Goal: Information Seeking & Learning: Learn about a topic

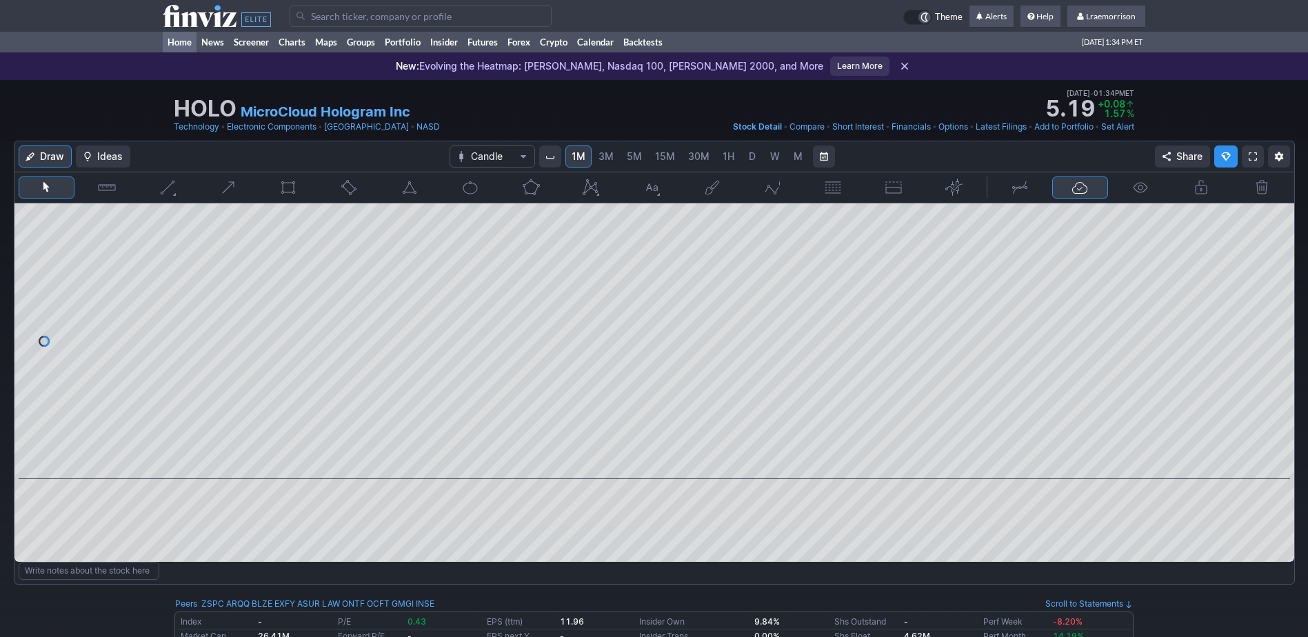
click at [177, 39] on link "Home" at bounding box center [180, 42] width 34 height 21
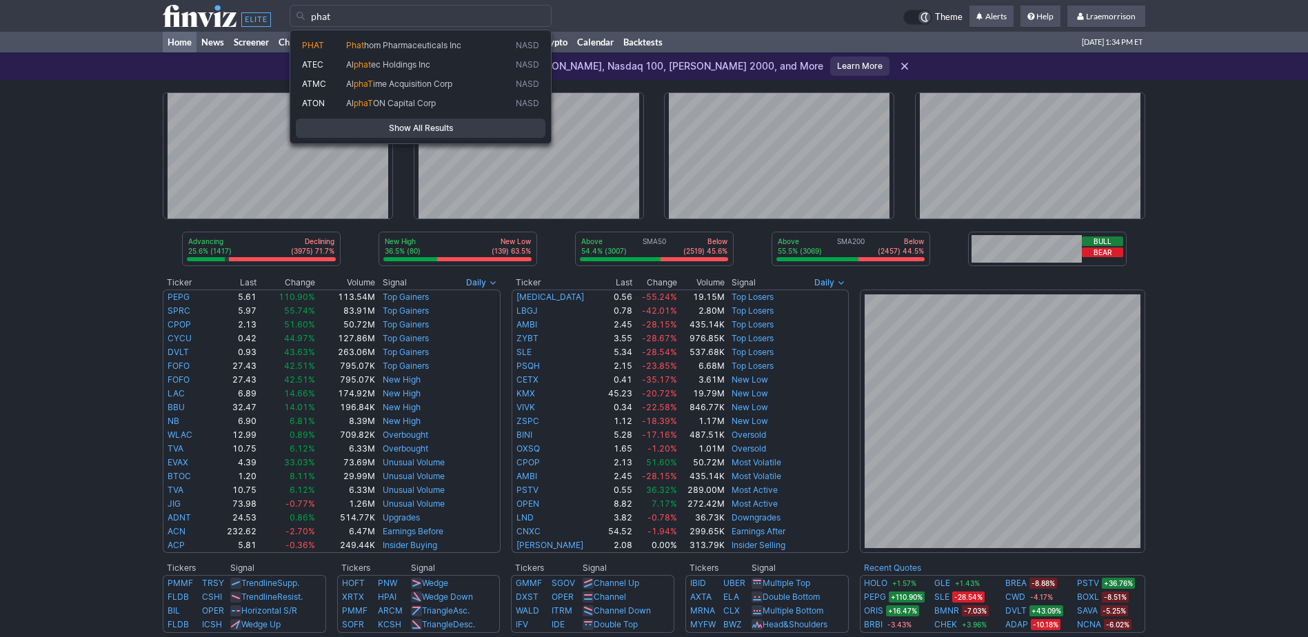
type input "phat"
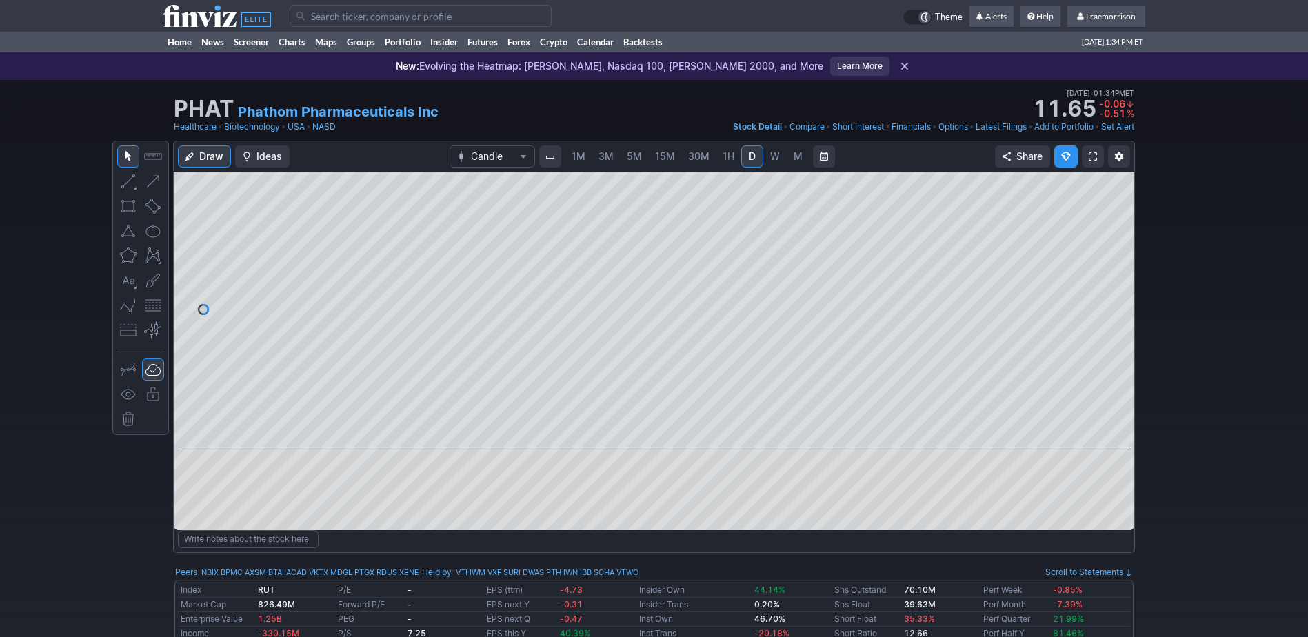
click at [573, 160] on span "1M" at bounding box center [579, 156] width 14 height 12
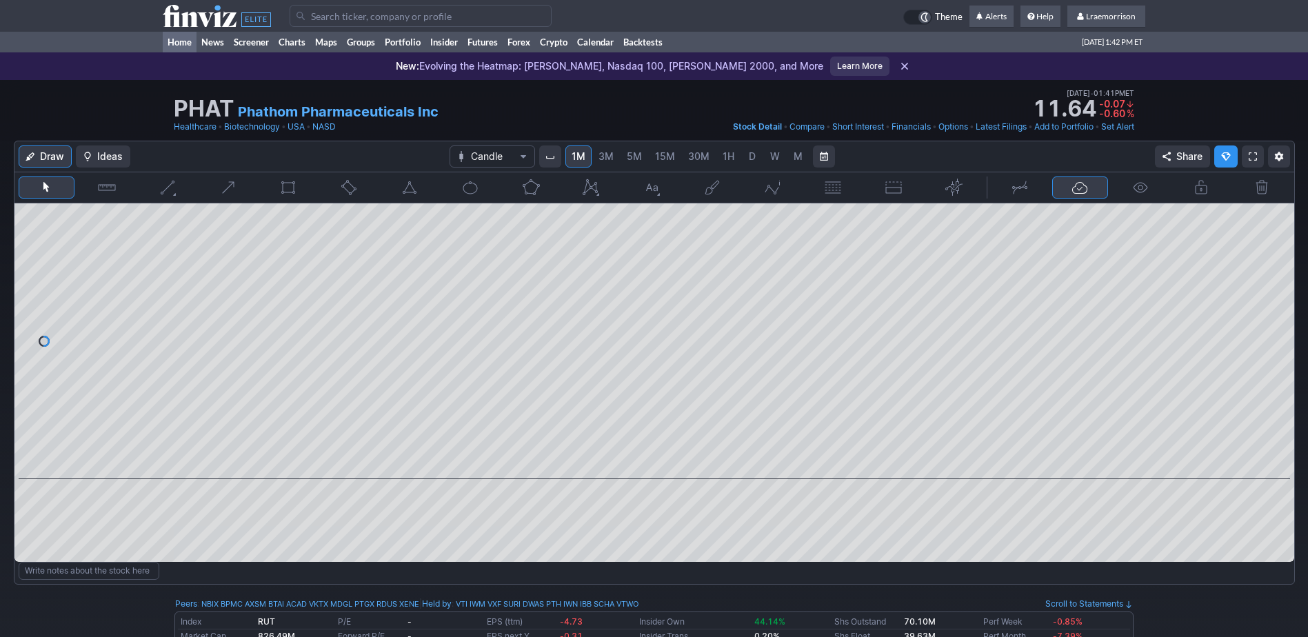
click at [185, 46] on link "Home" at bounding box center [180, 42] width 34 height 21
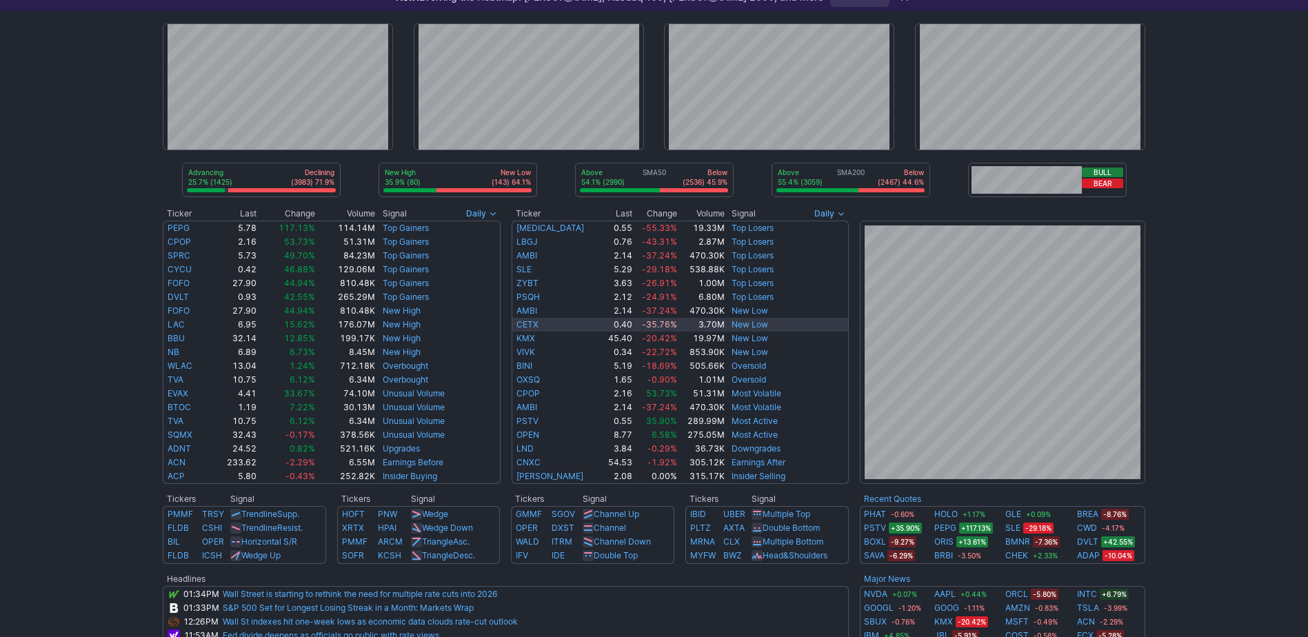
scroll to position [138, 0]
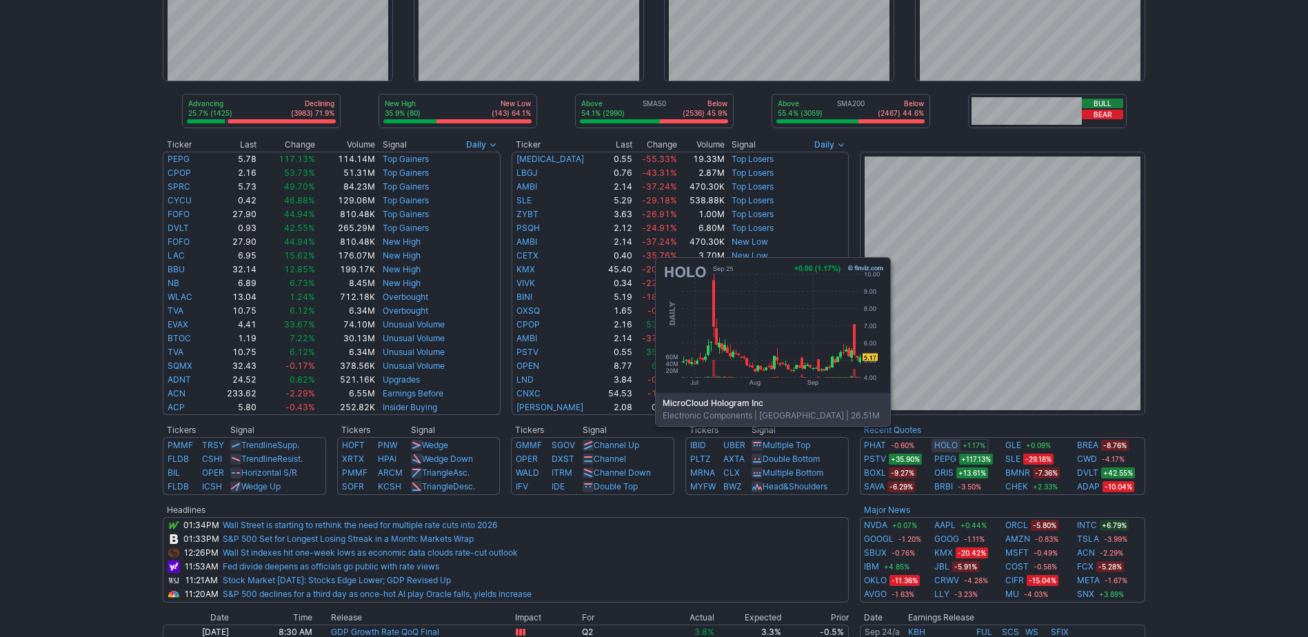
click at [951, 447] on link "HOLO" at bounding box center [946, 446] width 23 height 14
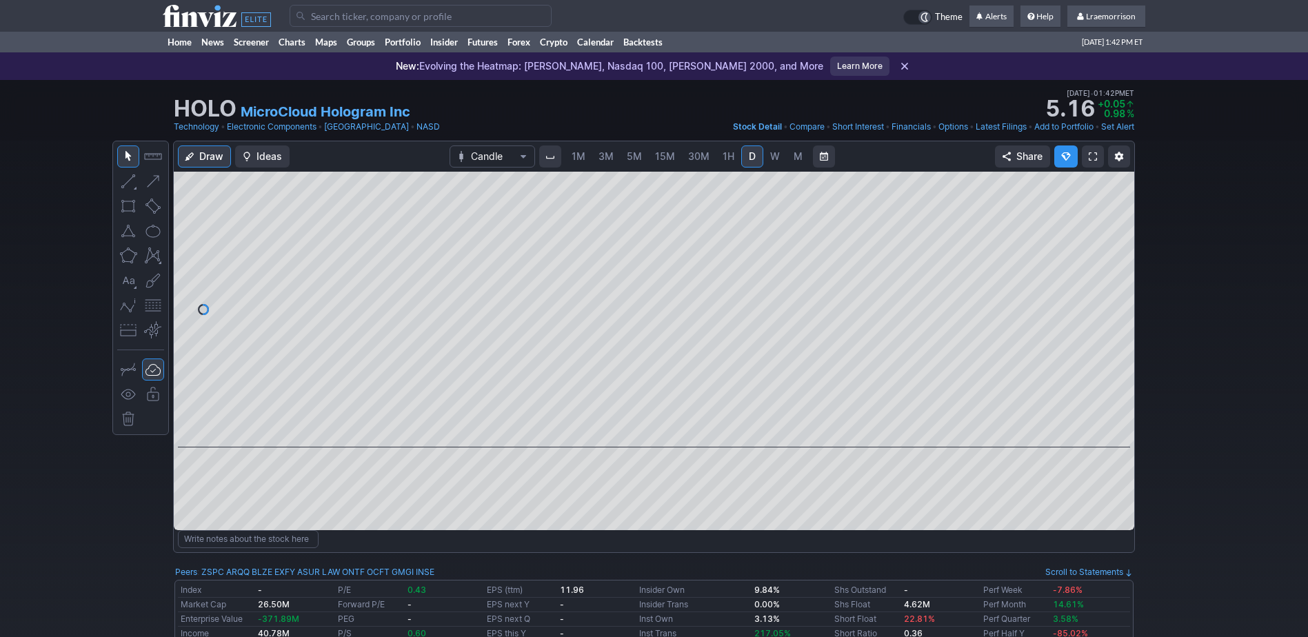
click at [575, 159] on span "1M" at bounding box center [579, 156] width 14 height 12
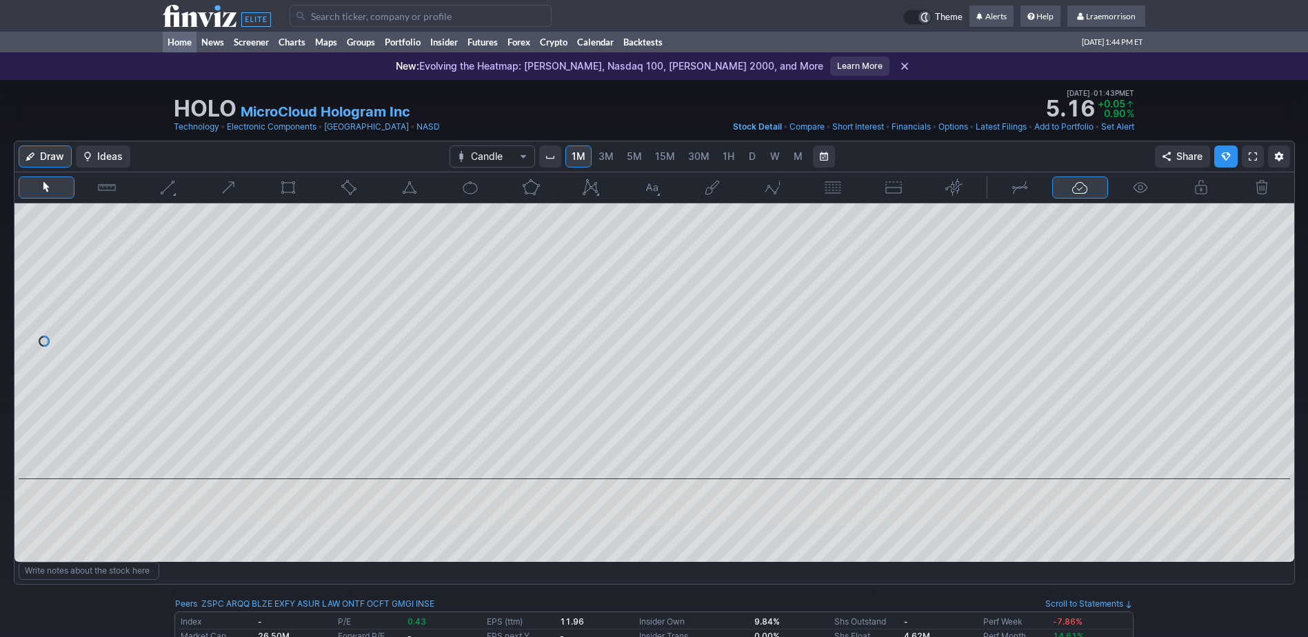
click at [173, 44] on link "Home" at bounding box center [180, 42] width 34 height 21
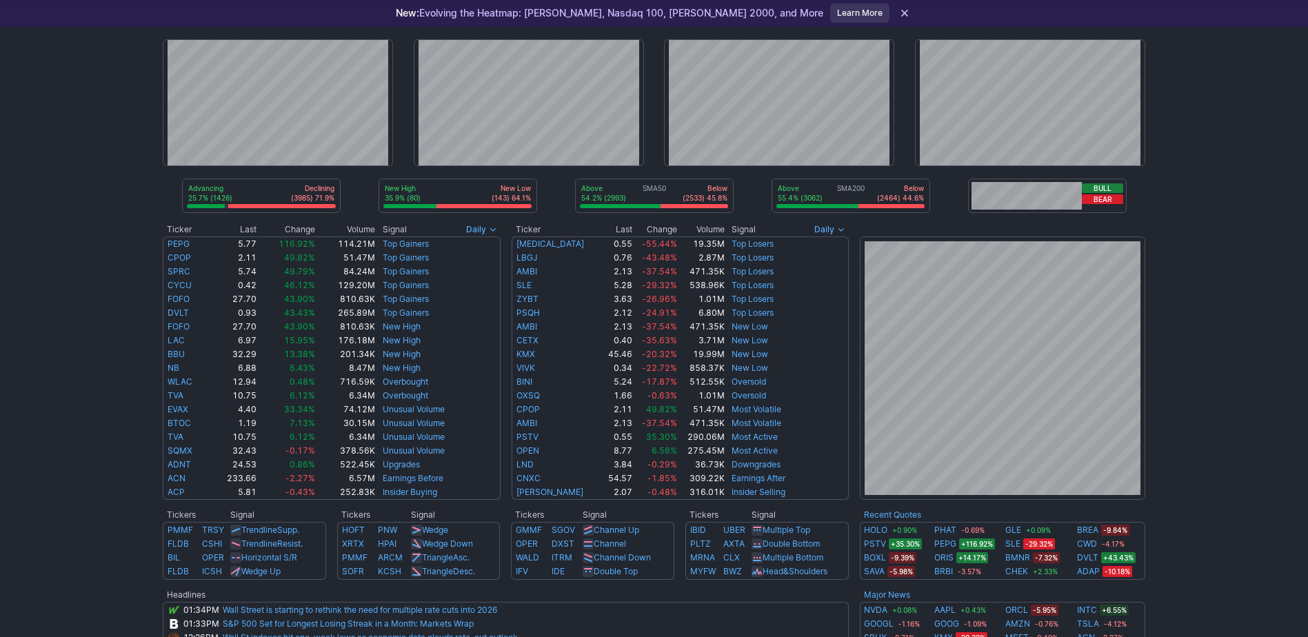
scroll to position [69, 0]
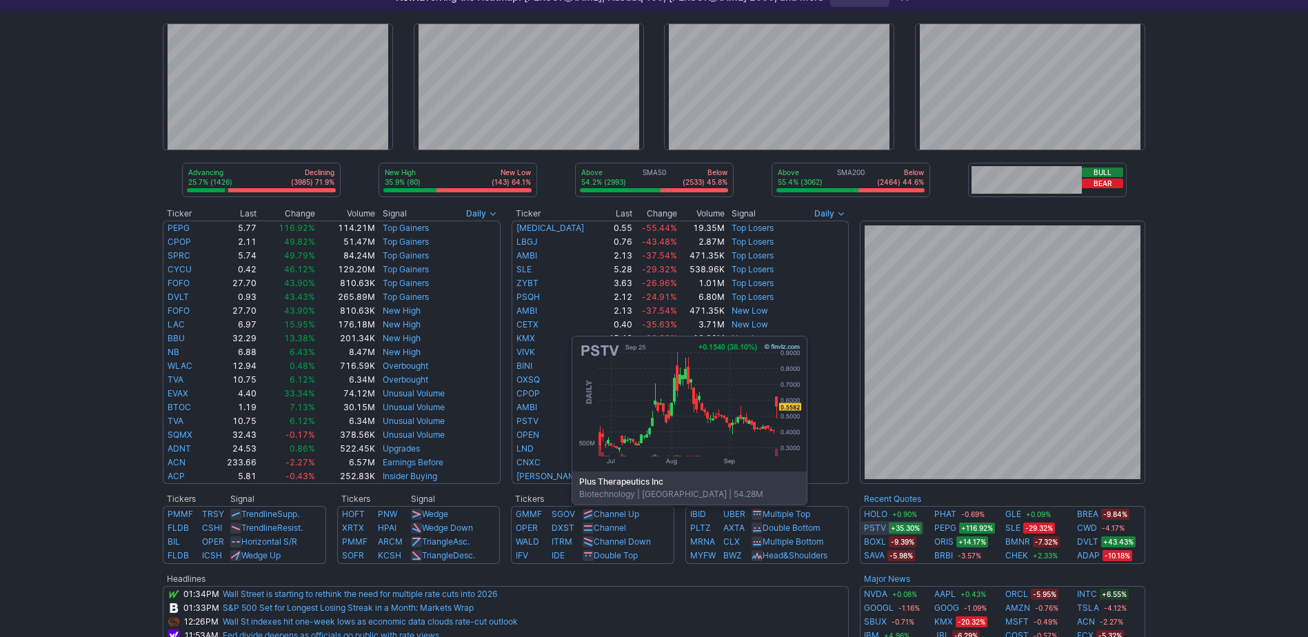
click at [868, 526] on link "PSTV" at bounding box center [875, 528] width 22 height 14
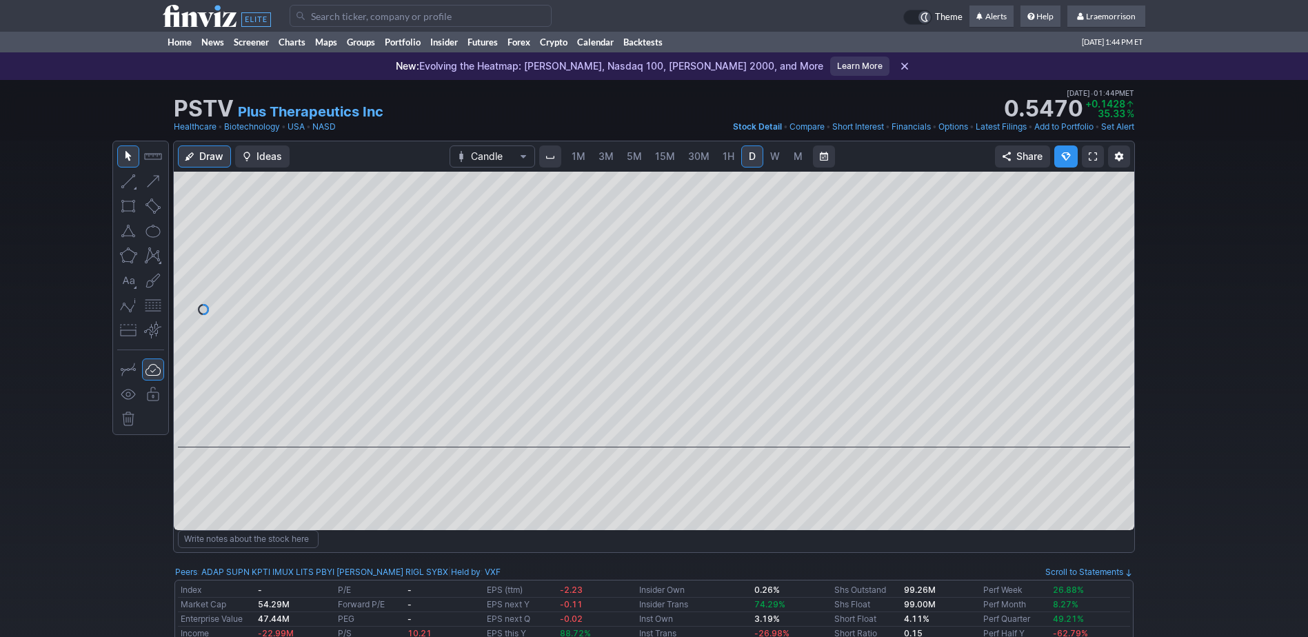
click at [577, 159] on span "1M" at bounding box center [579, 156] width 14 height 12
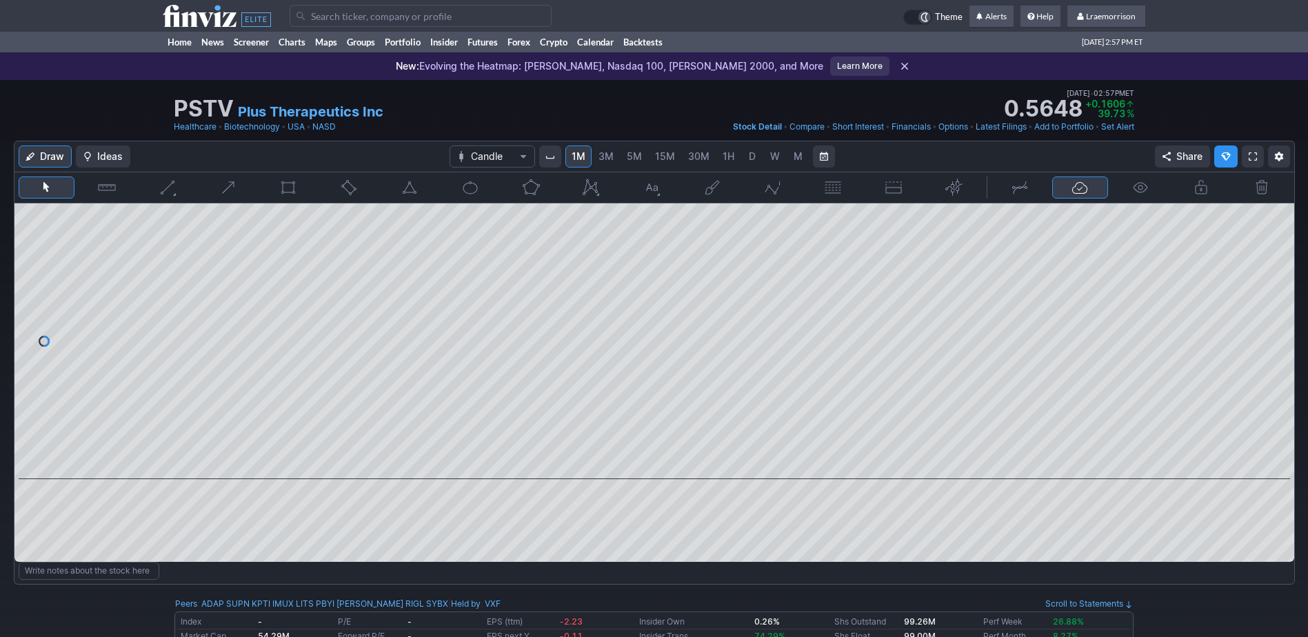
click at [320, 19] on input "Search" at bounding box center [421, 16] width 262 height 22
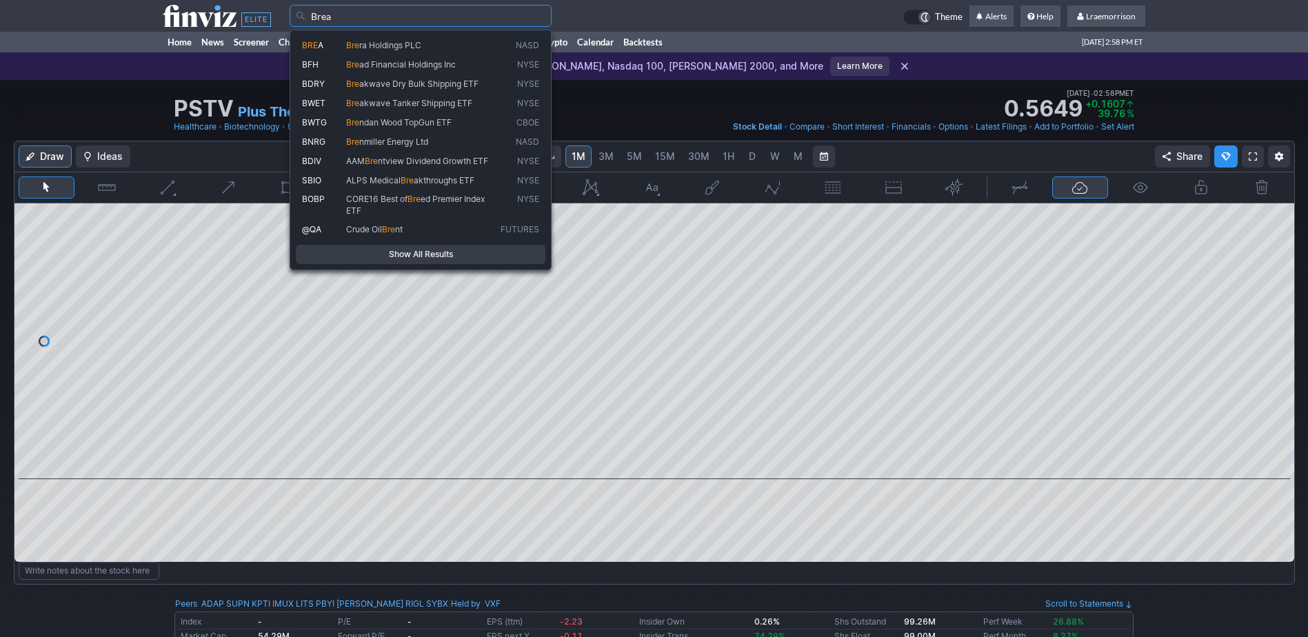
type input "Brea"
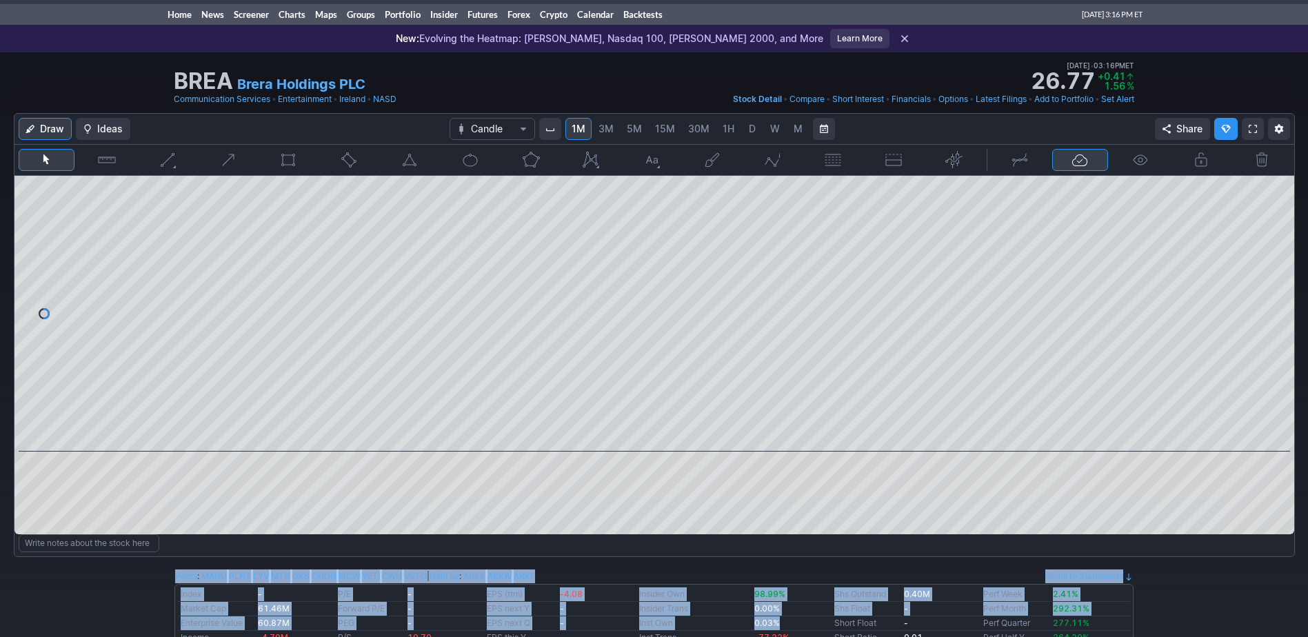
drag, startPoint x: 1221, startPoint y: 597, endPoint x: 779, endPoint y: 637, distance: 443.9
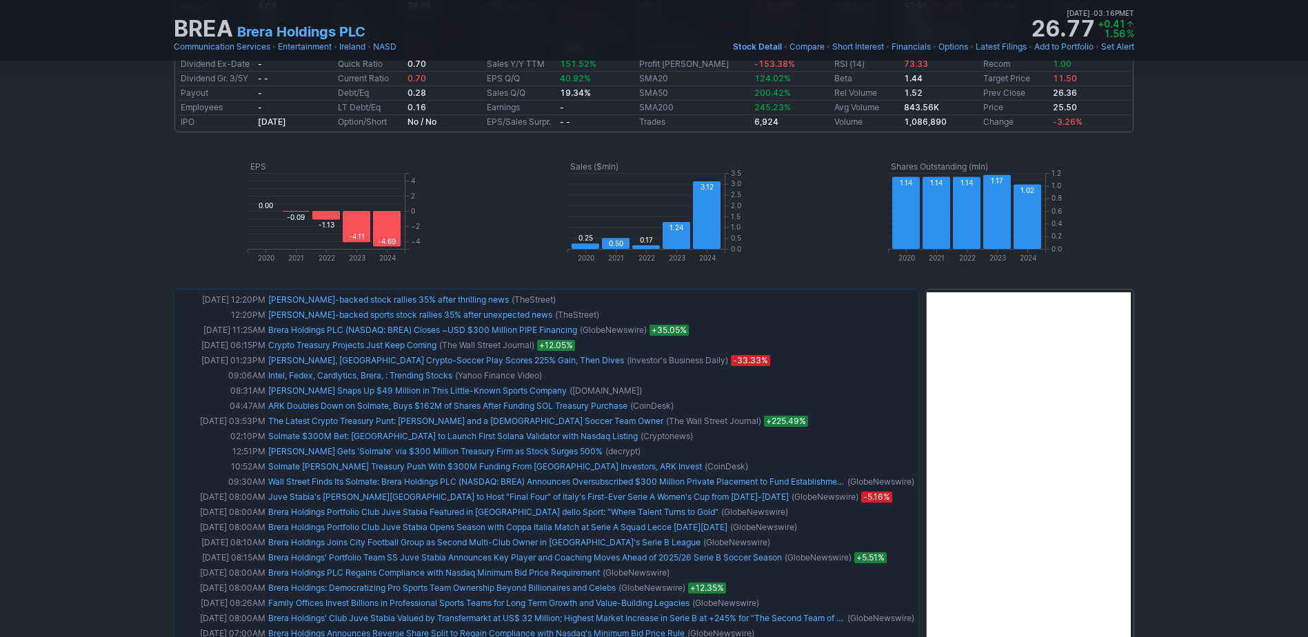
scroll to position [786, 0]
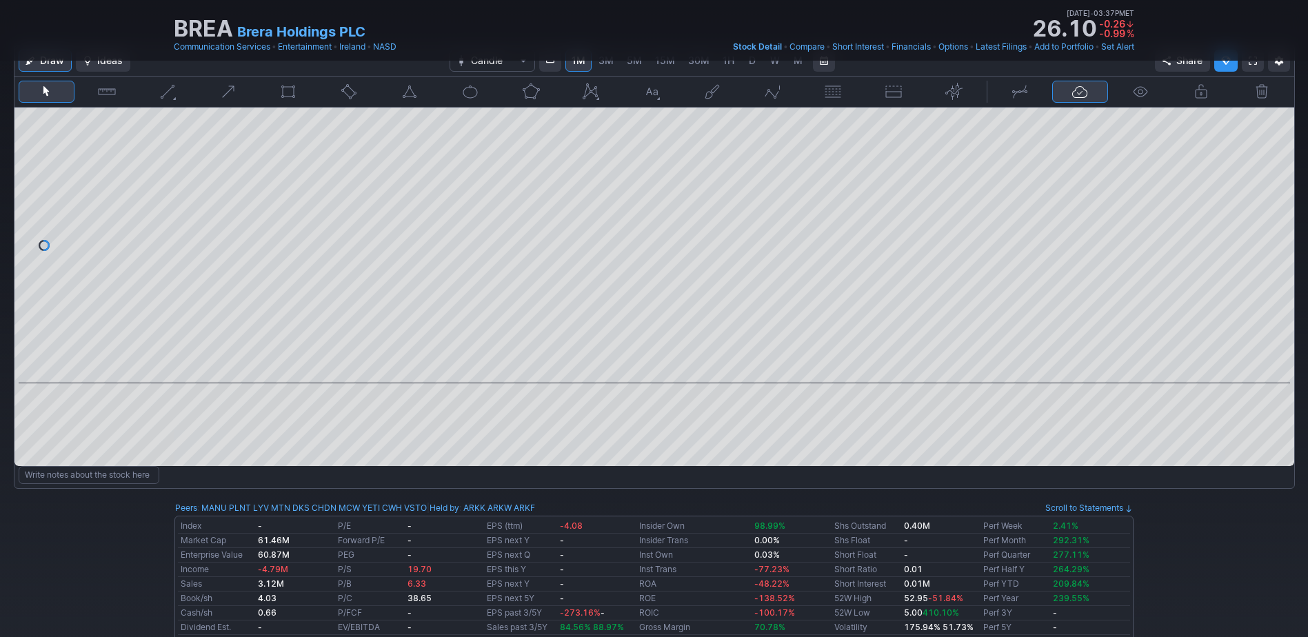
scroll to position [0, 0]
